Goal: Book appointment/travel/reservation

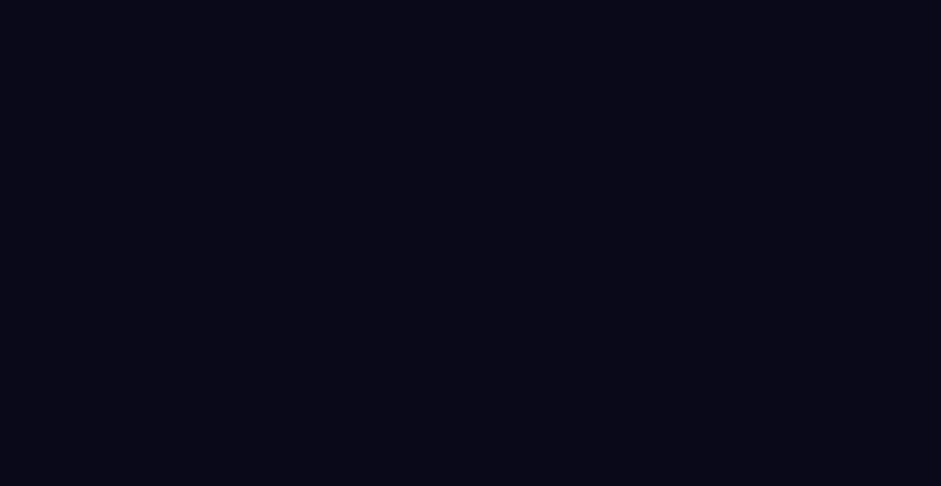
click at [487, 148] on div at bounding box center [470, 243] width 941 height 486
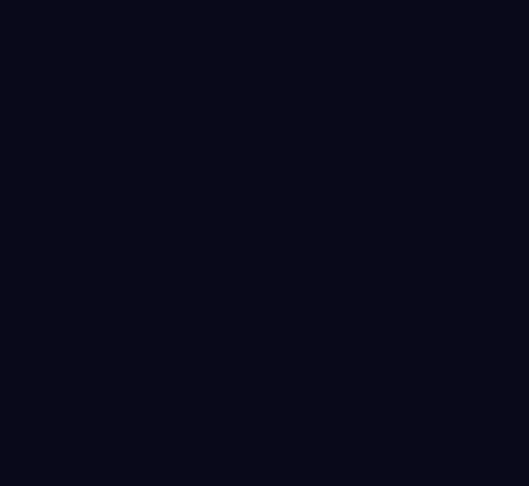
click at [417, 170] on div at bounding box center [264, 243] width 529 height 486
click at [379, 82] on div at bounding box center [264, 243] width 529 height 486
click at [353, 199] on div at bounding box center [264, 243] width 529 height 486
